Goal: Task Accomplishment & Management: Manage account settings

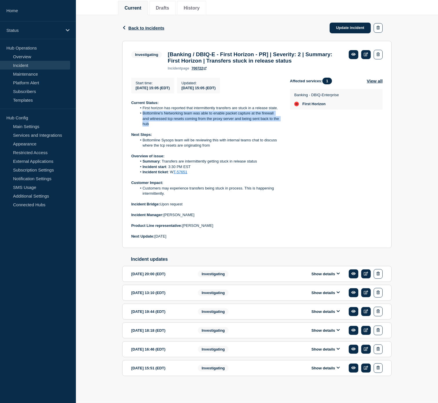
click at [22, 64] on link "Incident" at bounding box center [35, 65] width 70 height 9
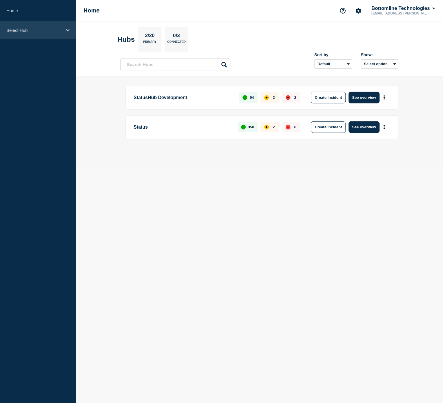
click at [35, 29] on p "Select Hub" at bounding box center [34, 30] width 56 height 5
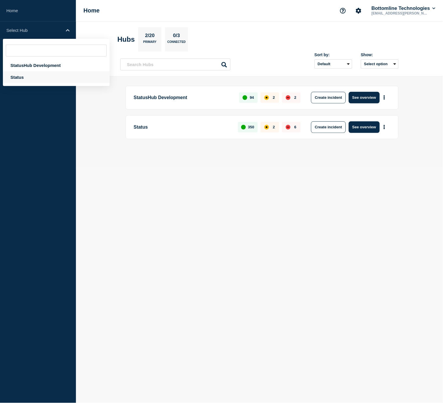
click at [22, 79] on div "Status" at bounding box center [56, 77] width 107 height 12
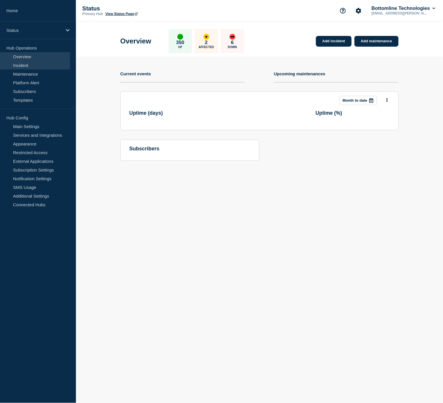
click at [28, 66] on link "Incident" at bounding box center [35, 65] width 70 height 9
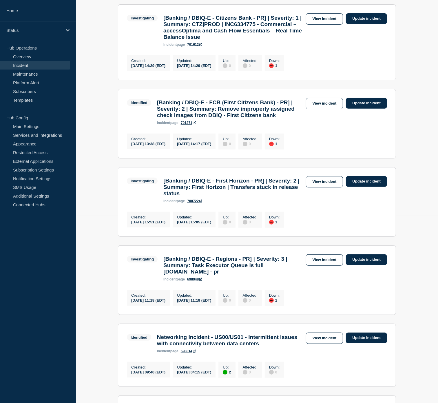
scroll to position [193, 0]
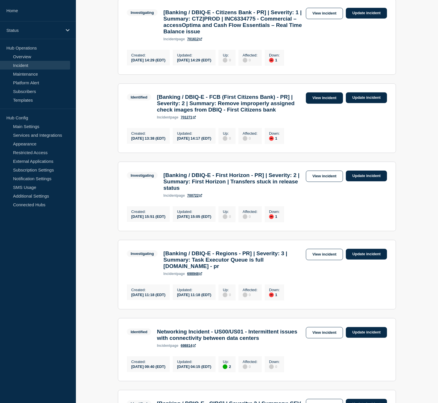
click at [325, 104] on link "View incident" at bounding box center [324, 97] width 37 height 11
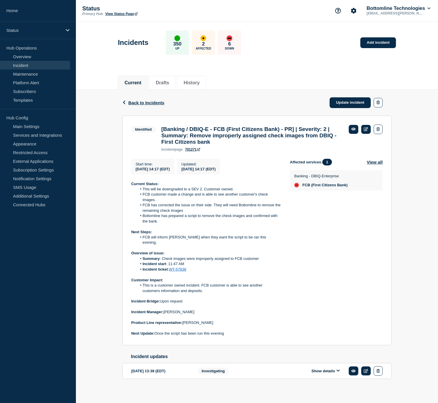
scroll to position [3, 0]
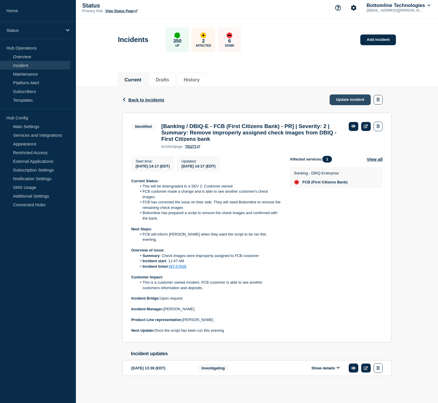
click at [353, 99] on link "Update incident" at bounding box center [350, 100] width 41 height 11
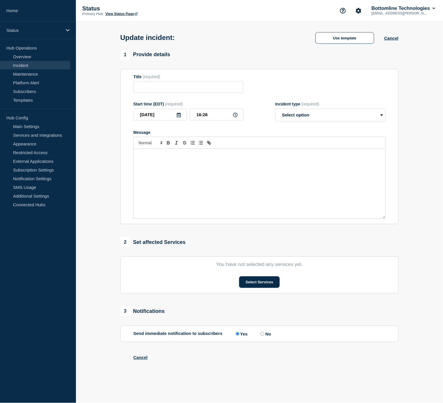
type input "[Banking / DBIQ-E - FCB (First Citizens Bank) - PR] | Severity: 2 | Summary: Re…"
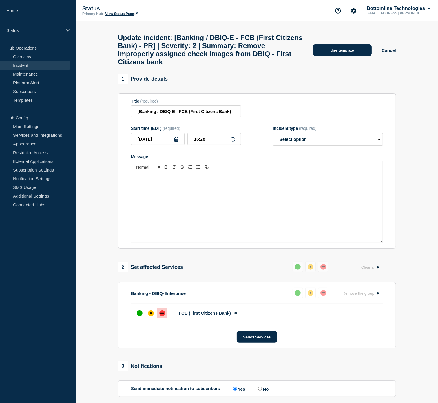
click at [354, 56] on button "Use template" at bounding box center [342, 50] width 59 height 12
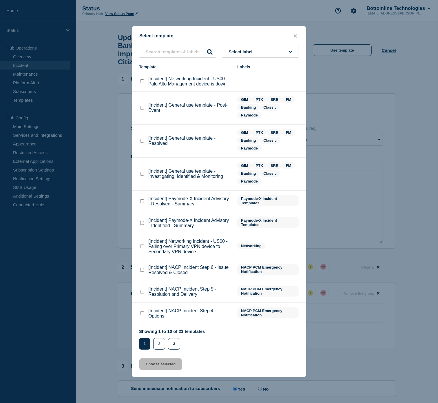
click at [141, 141] on checkbox"] "[Incident] General use template - Resolved checkbox" at bounding box center [142, 141] width 4 height 4
checkbox checkbox"] "true"
click at [159, 361] on button "Choose selected" at bounding box center [160, 365] width 43 height 12
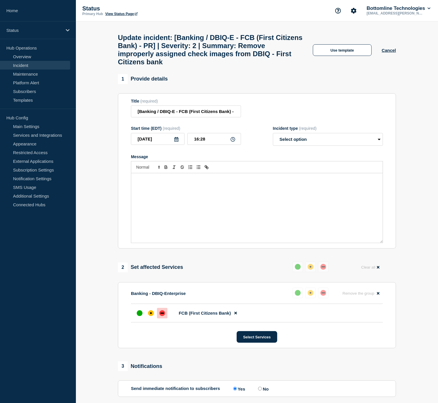
select select "resolved"
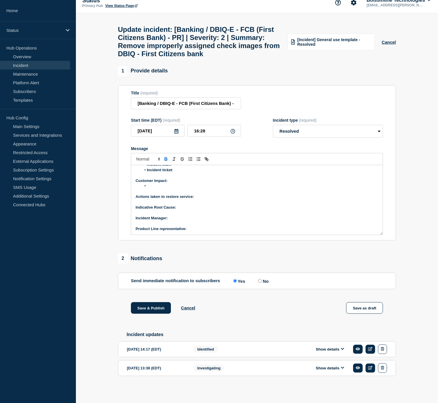
scroll to position [26, 0]
click at [206, 226] on p "Product Line representative:" at bounding box center [257, 228] width 243 height 5
click at [324, 345] on div "Show details" at bounding box center [331, 350] width 111 height 10
click at [325, 347] on button "Show details" at bounding box center [330, 349] width 32 height 5
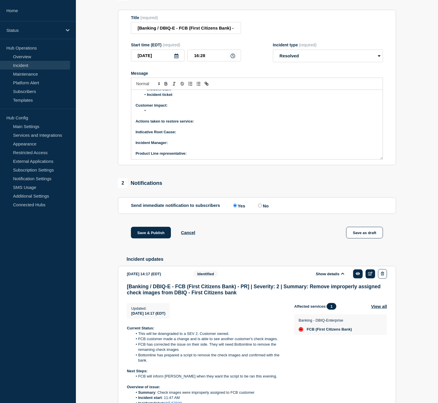
scroll to position [187, 0]
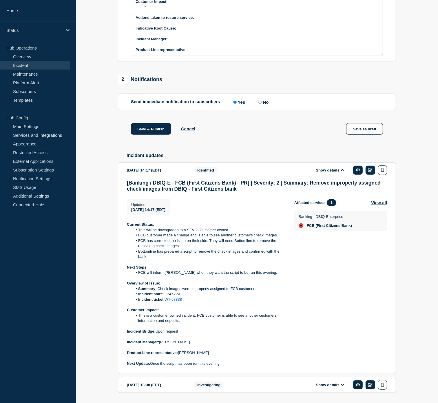
drag, startPoint x: 212, startPoint y: 373, endPoint x: 180, endPoint y: 372, distance: 31.6
click at [180, 356] on p "Product Line representative: Brian McAllister" at bounding box center [206, 353] width 158 height 5
copy p "Brian McAllister"
click at [195, 52] on p "Product Line representative:" at bounding box center [257, 49] width 243 height 5
drag, startPoint x: 187, startPoint y: 357, endPoint x: 172, endPoint y: 358, distance: 14.8
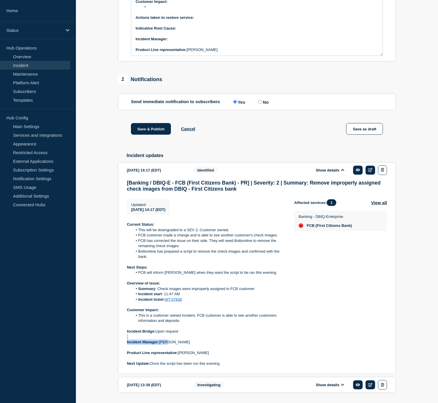
click at [170, 340] on p at bounding box center [206, 337] width 158 height 5
click at [189, 345] on p "Incident Manager: Zoey Lovejoy" at bounding box center [206, 342] width 158 height 5
drag, startPoint x: 189, startPoint y: 361, endPoint x: 164, endPoint y: 360, distance: 25.0
click at [164, 345] on p "Incident Manager: Zoey Lovejoy" at bounding box center [206, 342] width 158 height 5
copy p "[PERSON_NAME]"
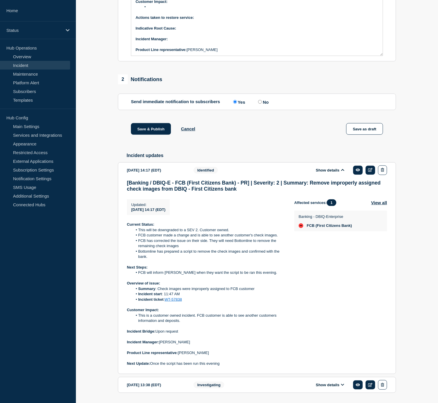
click at [183, 42] on p "﻿Incident Manager:" at bounding box center [257, 39] width 243 height 5
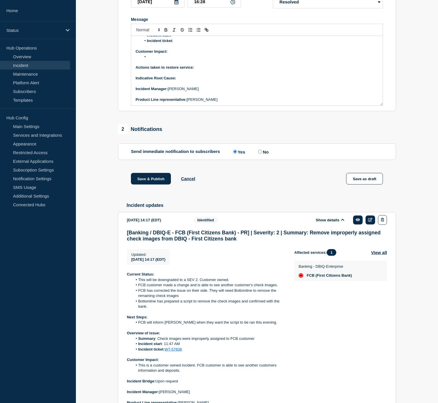
scroll to position [123, 0]
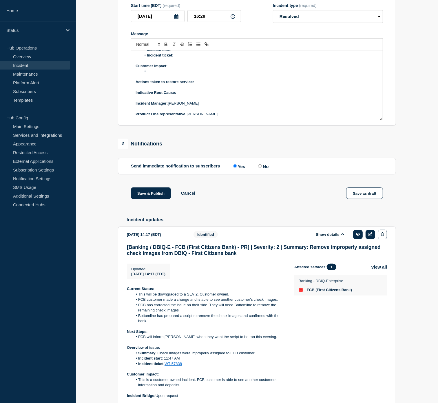
click at [186, 95] on p "Indicative Root Cause:" at bounding box center [257, 92] width 243 height 5
click at [208, 85] on p "Actions taken to restore service:" at bounding box center [257, 81] width 243 height 5
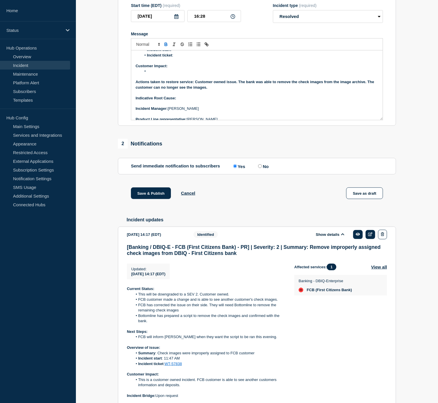
drag, startPoint x: 225, startPoint y: 105, endPoint x: 196, endPoint y: 100, distance: 29.1
click at [196, 90] on p "Actions taken to restore service: Customer owned issue. The bank was able to re…" at bounding box center [257, 84] width 243 height 11
click at [166, 46] on icon "Toggle bold text" at bounding box center [166, 44] width 2 height 1
click at [166, 74] on li "Message" at bounding box center [259, 71] width 237 height 5
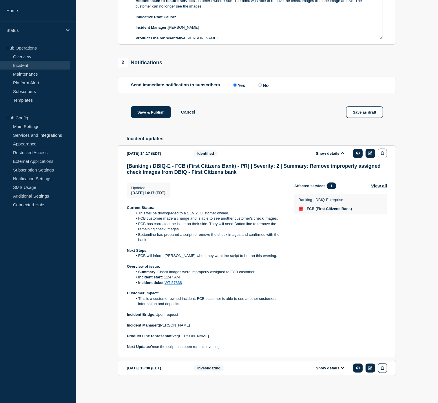
scroll to position [219, 0]
drag, startPoint x: 186, startPoint y: 308, endPoint x: 137, endPoint y: 302, distance: 49.9
click at [137, 302] on li "This is a customer owned incident. FCB customer is able to see another customer…" at bounding box center [209, 301] width 153 height 11
copy li "This is a customer owned incident. FCB customer is able to see another customer…"
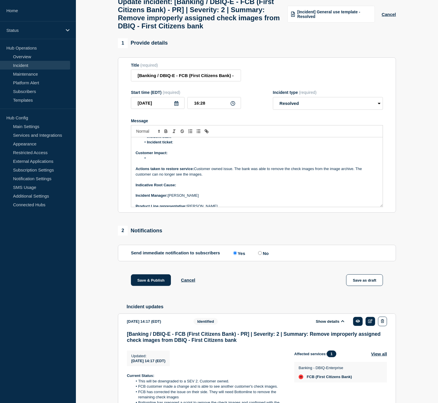
scroll to position [26, 0]
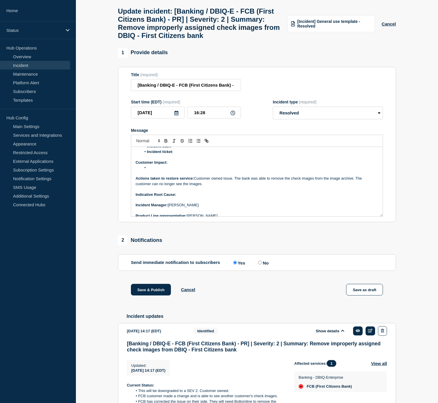
click at [165, 170] on li "Message" at bounding box center [259, 167] width 237 height 5
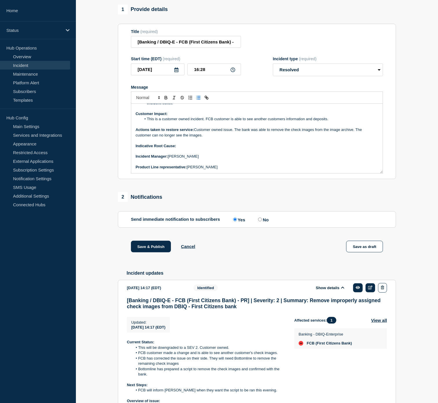
scroll to position [155, 0]
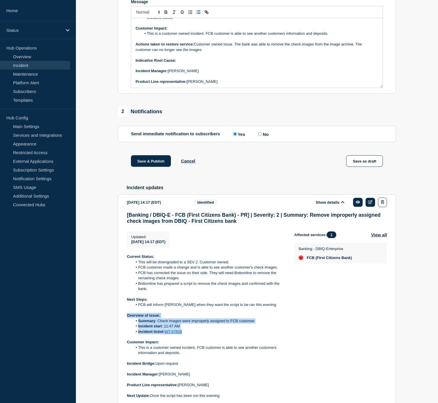
drag, startPoint x: 187, startPoint y: 349, endPoint x: 126, endPoint y: 335, distance: 62.7
click at [126, 335] on section "2025-08-15 14:17 (EDT) Show details Identified [Banking / DBIQ-E - FCB (First C…" at bounding box center [257, 301] width 278 height 212
copy div "Overview of issue: Summary : Check images were improperly assigned to FCB custo…"
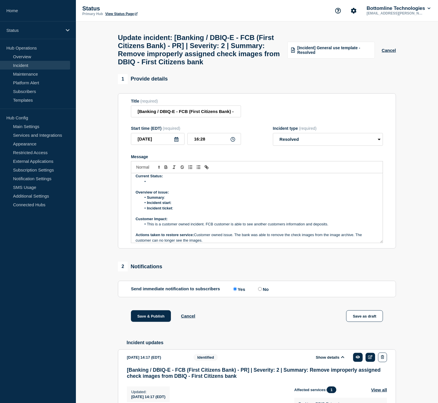
scroll to position [0, 0]
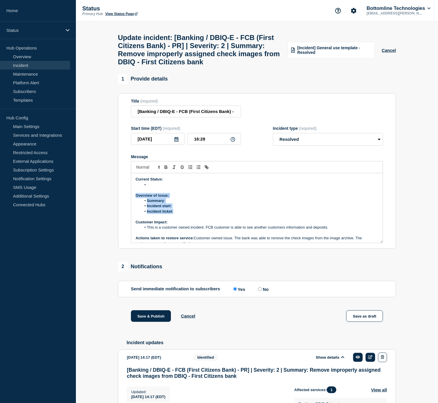
drag, startPoint x: 176, startPoint y: 229, endPoint x: 137, endPoint y: 212, distance: 42.6
click at [137, 212] on div "Current Status: Overview of issue: Summary : Incident start : Incident ticket :…" at bounding box center [257, 208] width 252 height 70
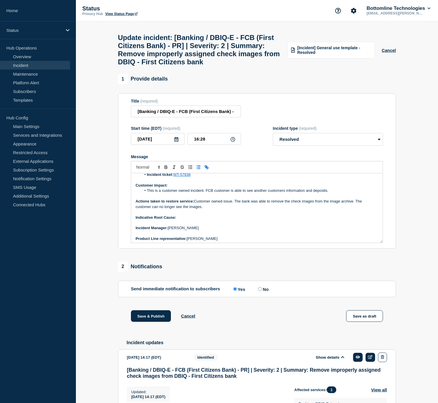
scroll to position [39, 0]
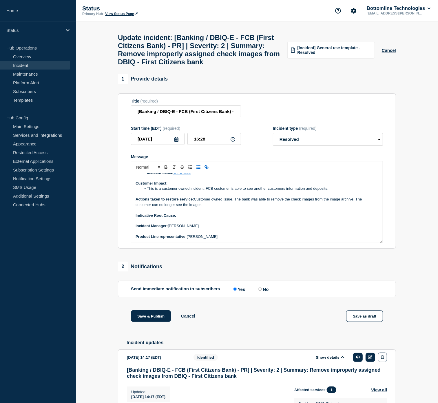
click at [192, 218] on p "Indicative Root Cause:" at bounding box center [257, 215] width 243 height 5
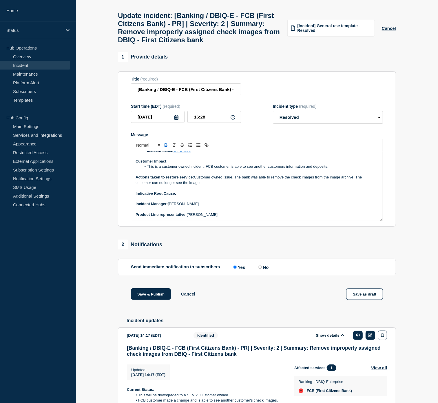
scroll to position [32, 0]
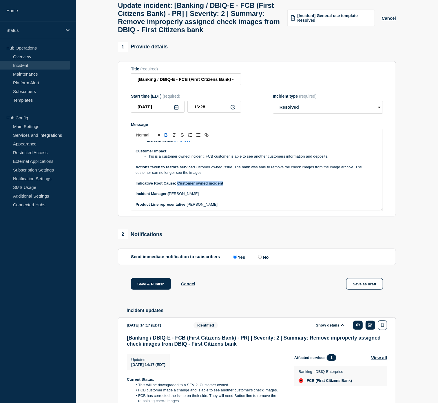
drag, startPoint x: 226, startPoint y: 200, endPoint x: 178, endPoint y: 202, distance: 47.6
click at [178, 186] on p "Indicative Root Cause: Customer owned incident" at bounding box center [257, 183] width 243 height 5
click at [166, 138] on icon "Toggle bold text" at bounding box center [166, 135] width 5 height 5
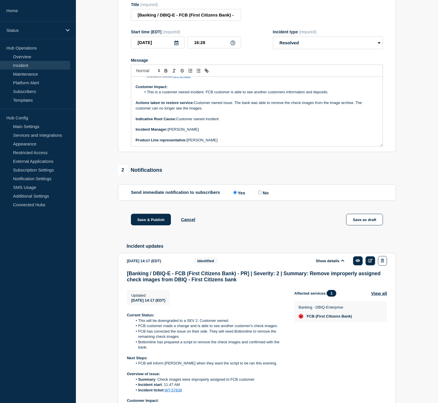
click at [237, 132] on p "﻿Incident Manager: Zoey Lovejoy" at bounding box center [257, 129] width 243 height 5
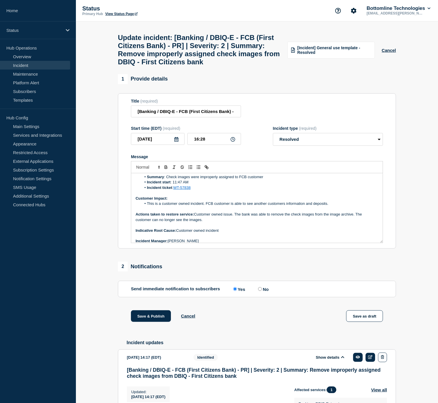
scroll to position [0, 0]
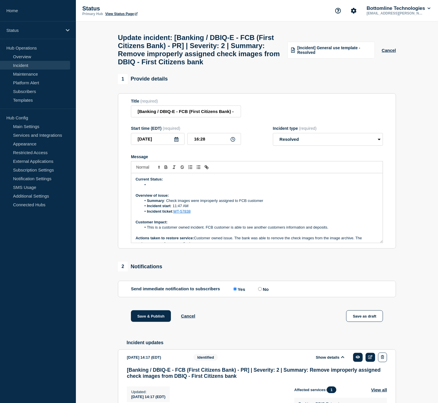
click at [159, 188] on li "Message" at bounding box center [259, 184] width 237 height 5
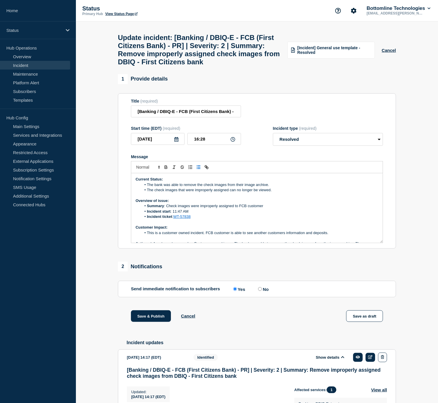
click at [277, 188] on li "The bank was able to remove the check images from their image archive." at bounding box center [259, 184] width 237 height 5
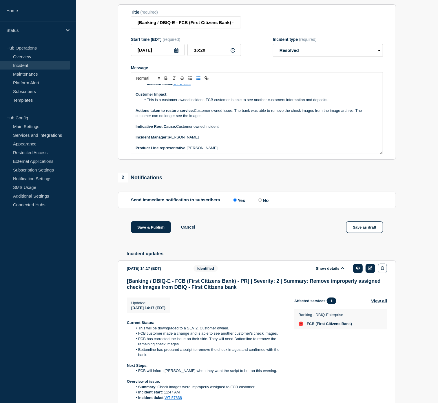
scroll to position [97, 0]
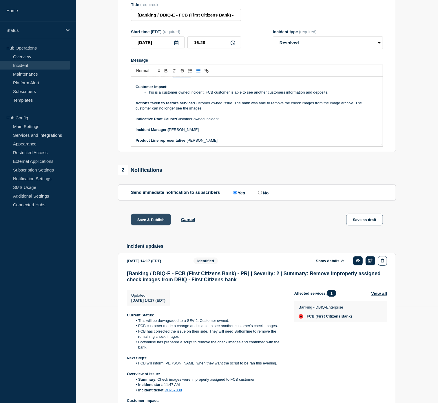
click at [158, 226] on button "Save & Publish" at bounding box center [151, 220] width 40 height 12
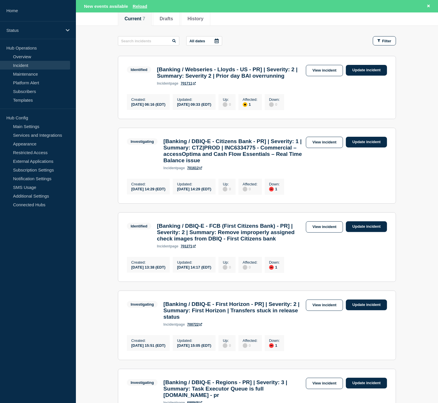
scroll to position [97, 0]
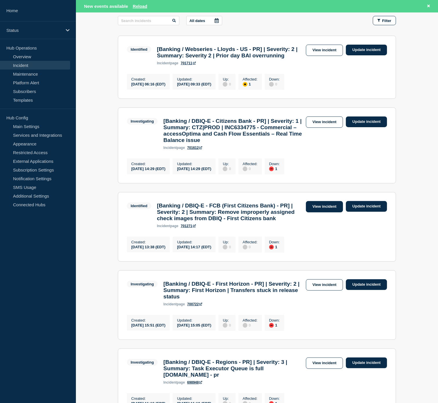
click at [320, 213] on link "View incident" at bounding box center [324, 206] width 37 height 11
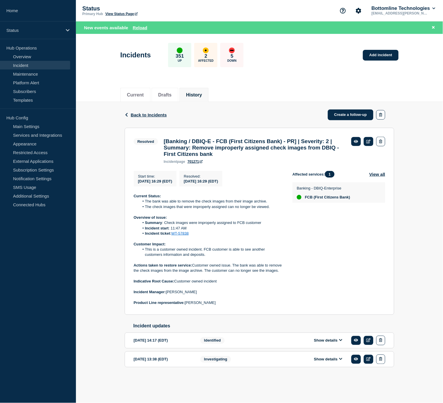
click at [330, 343] on button "Show details" at bounding box center [328, 340] width 32 height 5
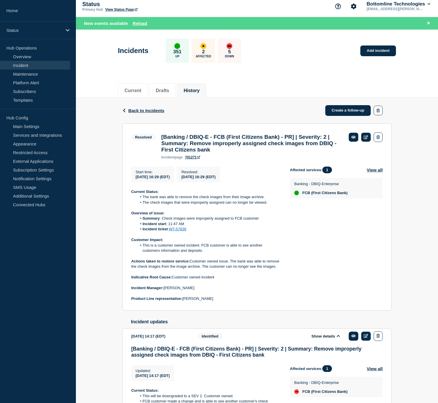
scroll to position [193, 0]
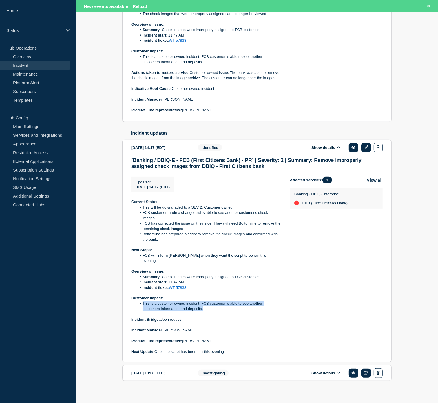
drag, startPoint x: 210, startPoint y: 311, endPoint x: 141, endPoint y: 305, distance: 69.3
click at [141, 305] on li "This is a customer owned incident. FCB customer is able to see another customer…" at bounding box center [209, 306] width 144 height 11
copy li "This is a customer owned incident. FCB customer is able to see another customer…"
click at [39, 67] on link "Incident" at bounding box center [35, 65] width 70 height 9
